Goal: Transaction & Acquisition: Purchase product/service

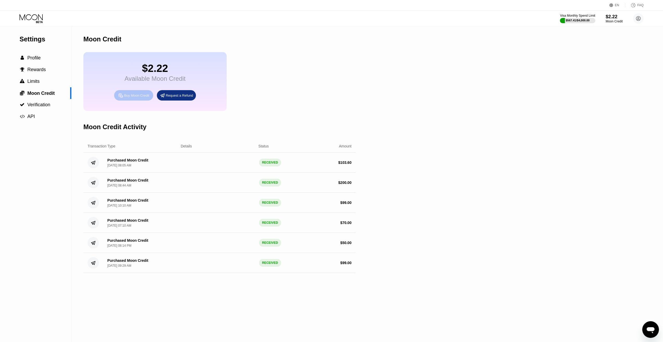
click at [139, 98] on div "Buy Moon Credit" at bounding box center [136, 95] width 25 height 4
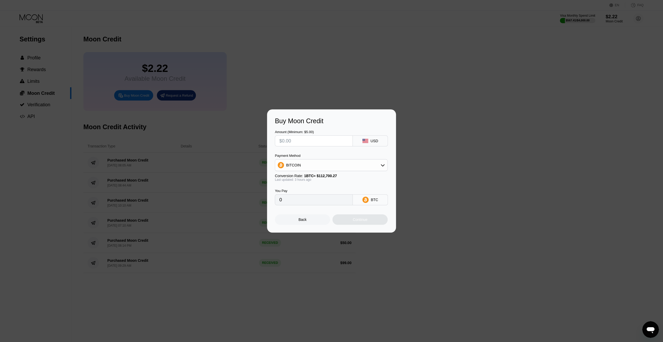
click at [298, 171] on div "BITCOIN" at bounding box center [331, 165] width 113 height 12
click at [301, 169] on div "BITCOIN" at bounding box center [331, 165] width 112 height 10
click at [306, 192] on span "USDT on TRON" at bounding box center [300, 191] width 26 height 4
type input "0.00"
click at [317, 140] on input "text" at bounding box center [313, 141] width 69 height 10
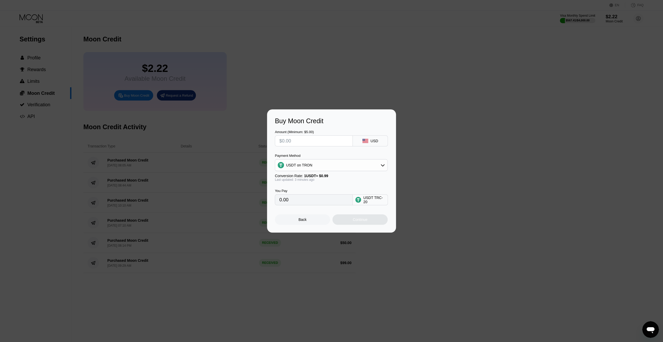
type input "$8"
type input "8.08"
type input "$80"
type input "80.81"
type input "$80"
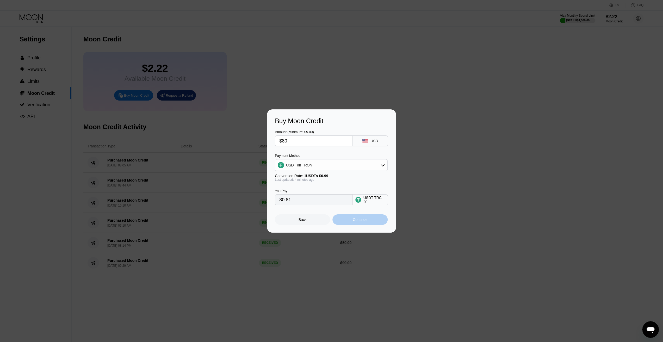
click at [357, 225] on div "Continue" at bounding box center [359, 219] width 55 height 10
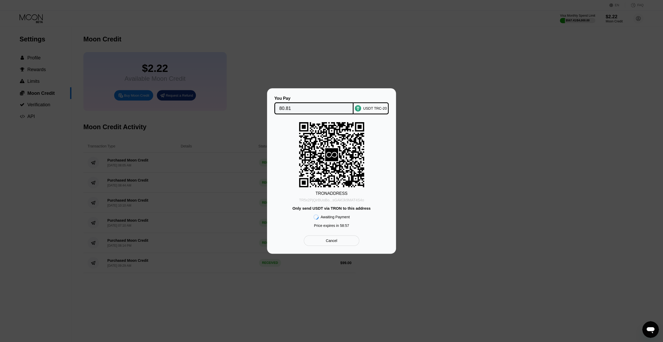
click at [342, 201] on div "TR5x2PjQirBUoBo...sGAkfJk9MAT4S4o" at bounding box center [331, 200] width 65 height 4
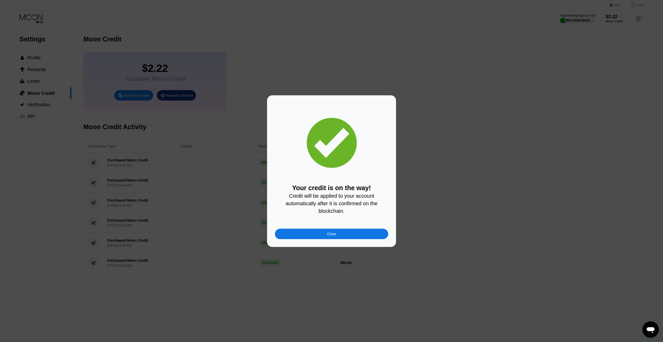
click at [360, 237] on div "Close" at bounding box center [331, 234] width 113 height 10
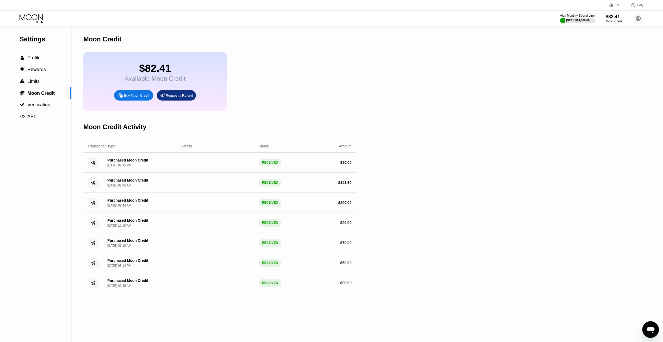
click at [33, 15] on icon at bounding box center [31, 17] width 23 height 6
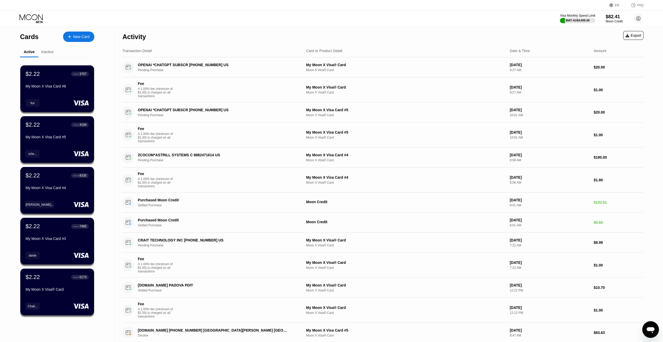
click at [422, 27] on div "Activity Export" at bounding box center [382, 35] width 521 height 18
